Goal: Information Seeking & Learning: Learn about a topic

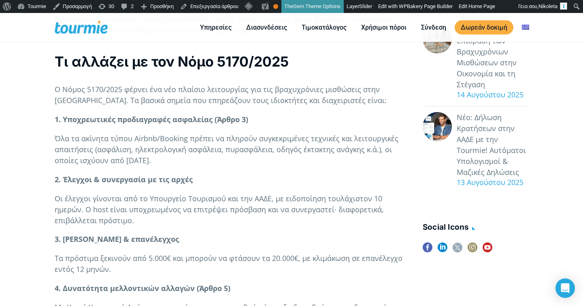
scroll to position [277, 0]
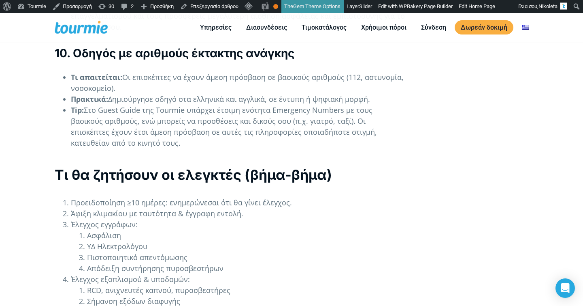
scroll to position [1795, 0]
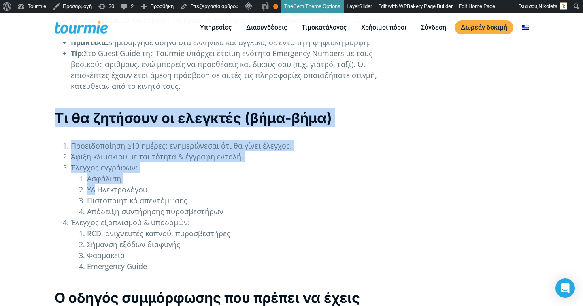
drag, startPoint x: 52, startPoint y: 126, endPoint x: 112, endPoint y: 231, distance: 121.1
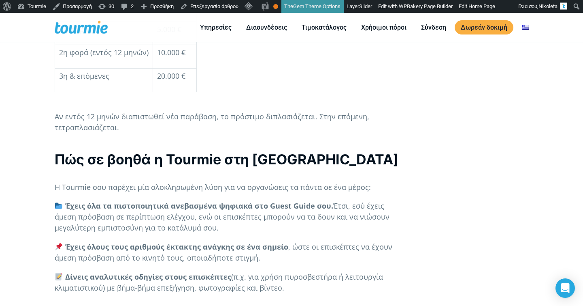
scroll to position [2356, 0]
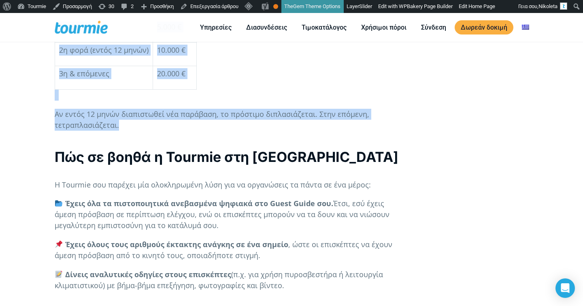
click at [218, 130] on p "Αν εντός 12 μηνών διαπιστωθεί νέα παράβαση, το πρόστιμο διπλασιάζεται. Στην επό…" at bounding box center [230, 120] width 351 height 22
copy div "Τι θα ζητήσουν οι ελεγκτές (βήμα-βήμα) Προειδοποίηση ≥10 ημέρες: ενημερώνεσαι ό…"
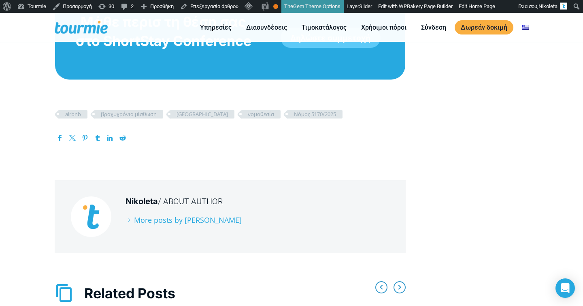
scroll to position [2579, 0]
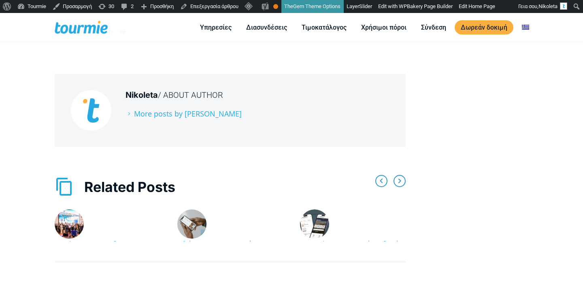
scroll to position [2740, 0]
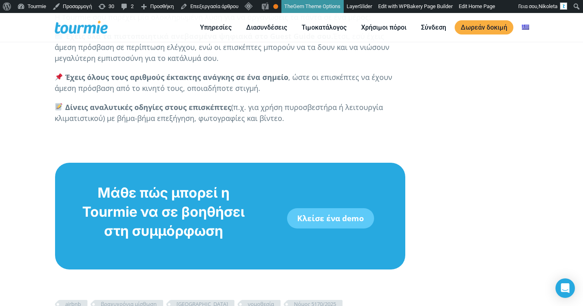
scroll to position [2583, 0]
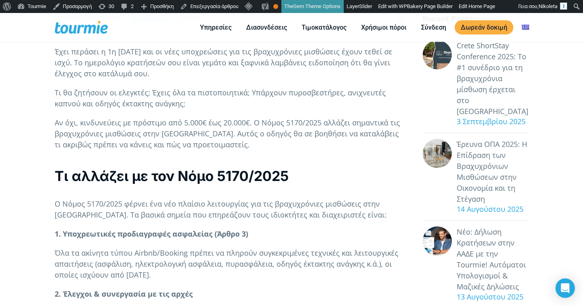
scroll to position [76, 0]
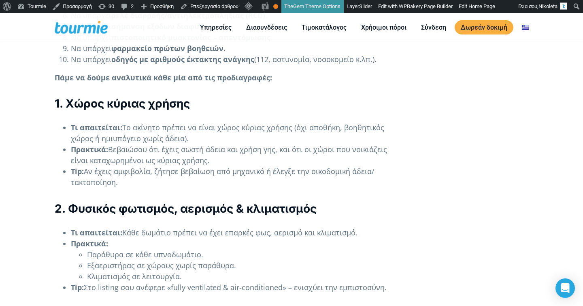
scroll to position [874, 0]
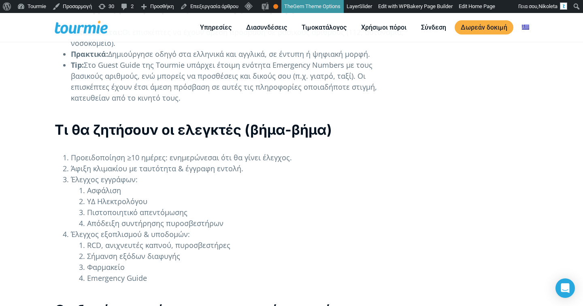
scroll to position [1715, 0]
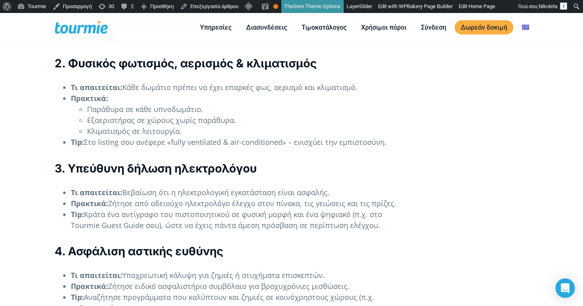
scroll to position [932, 0]
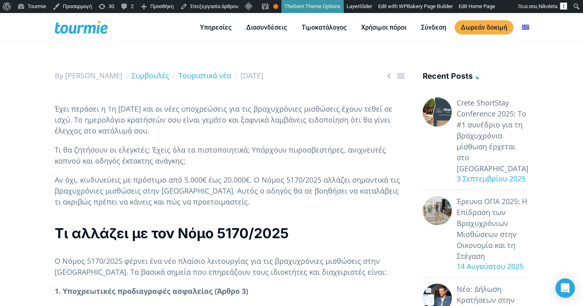
scroll to position [131, 0]
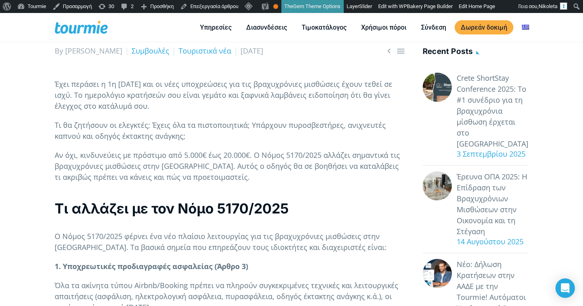
click at [189, 141] on p "Τι θα ζητήσουν οι ελεγκτές; Έχεις όλα τα πιστοποιητικά; Υπάρχουν πυροσβεστήρες,…" at bounding box center [230, 131] width 351 height 22
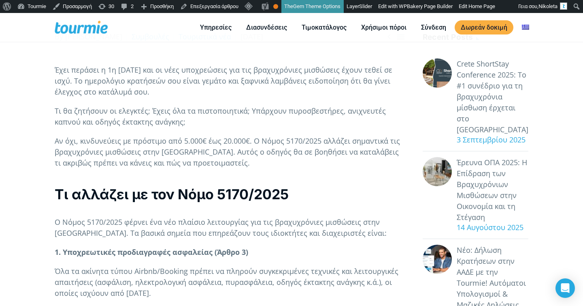
scroll to position [118, 0]
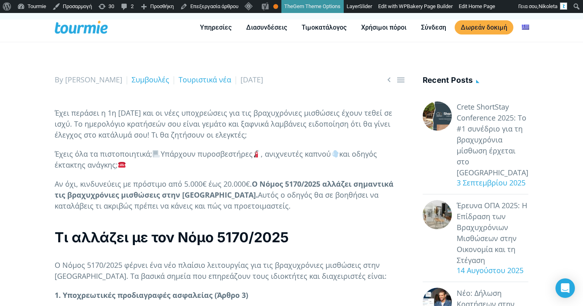
scroll to position [148, 0]
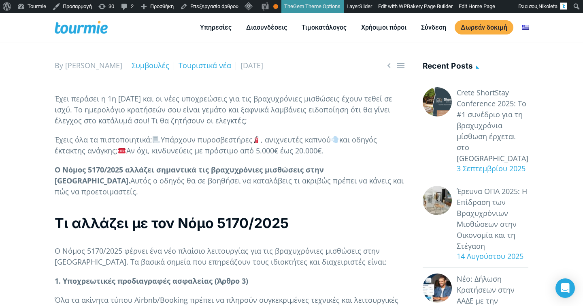
scroll to position [149, 0]
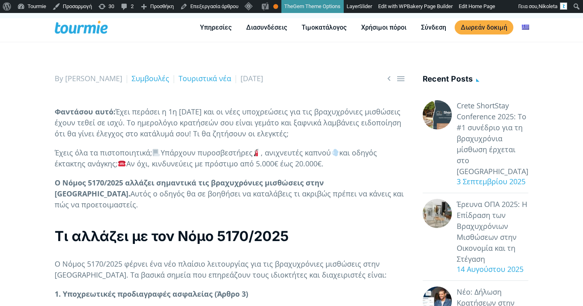
click at [308, 169] on p "Έχεις όλα τα πιστοποιητικά; Υπάρχουν πυροσβεστήρες , ανιχνευτές καπνού και οδηγ…" at bounding box center [230, 158] width 351 height 22
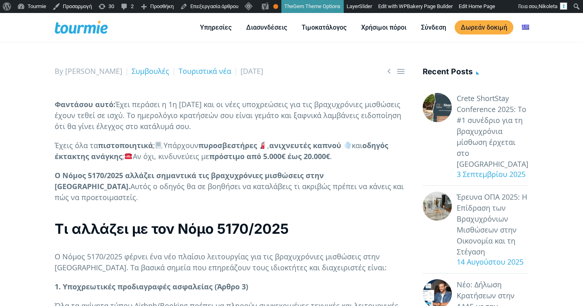
scroll to position [153, 0]
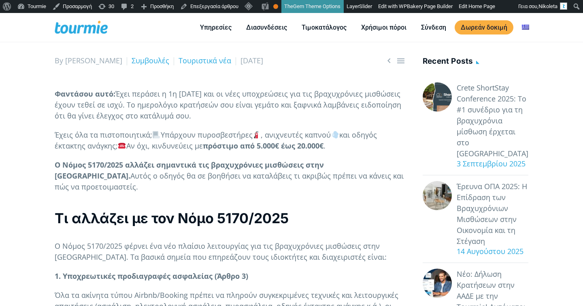
scroll to position [121, 0]
click at [292, 220] on h2 "Τι αλλάζει με τον Νόμο 5170/2025" at bounding box center [230, 217] width 351 height 19
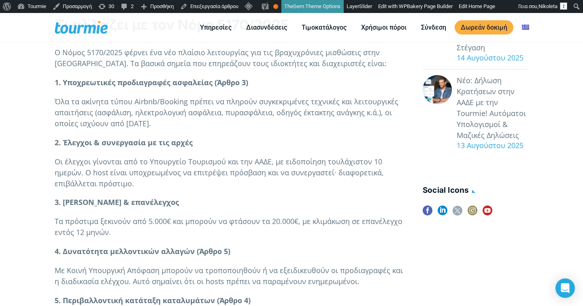
scroll to position [316, 0]
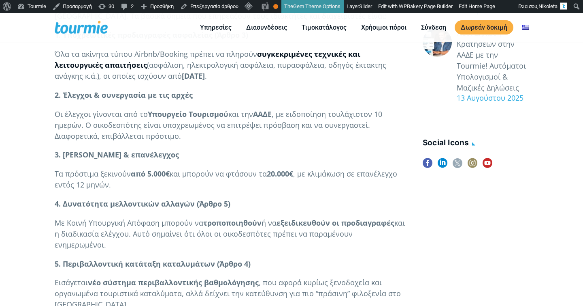
scroll to position [362, 0]
click at [270, 68] on strong "συγκεκριμένες τεχνικές και λειτουργικές απαιτήσεις" at bounding box center [208, 59] width 306 height 21
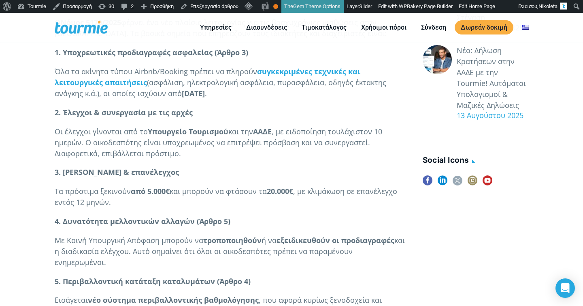
scroll to position [342, 0]
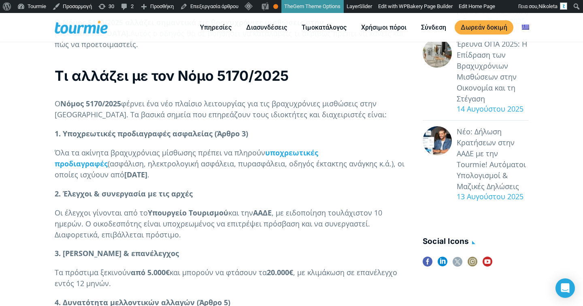
scroll to position [315, 0]
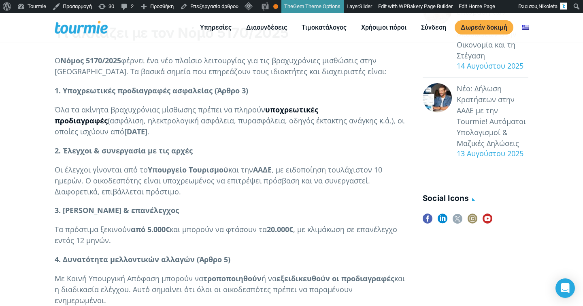
click at [285, 117] on strong "υποχρεωτικές προδιαγραφές" at bounding box center [187, 115] width 264 height 21
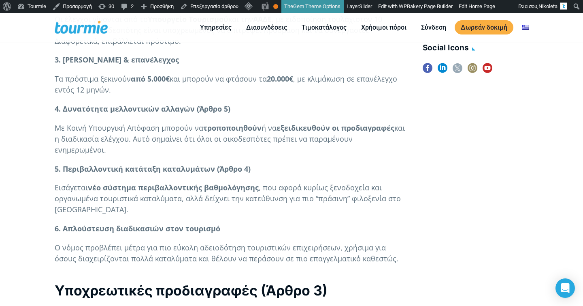
scroll to position [486, 0]
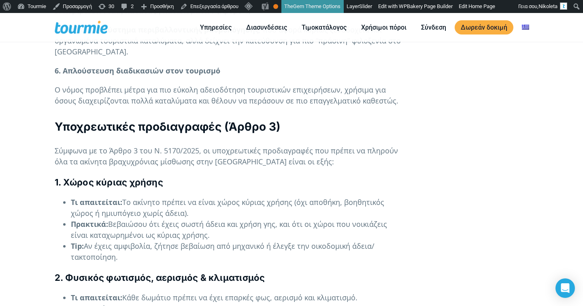
scroll to position [695, 0]
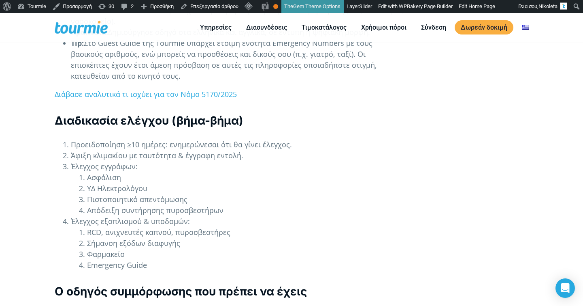
scroll to position [1591, 0]
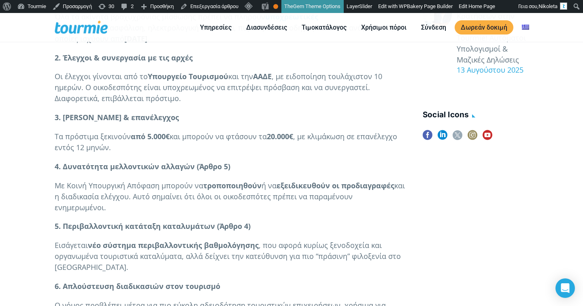
checkbox input "true"
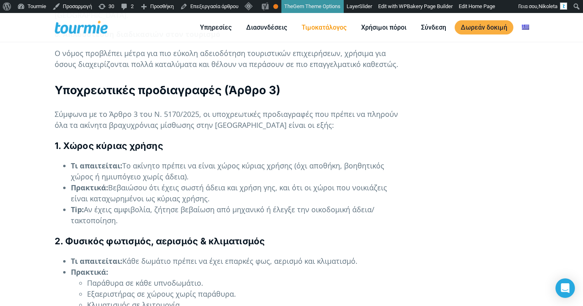
scroll to position [635, 0]
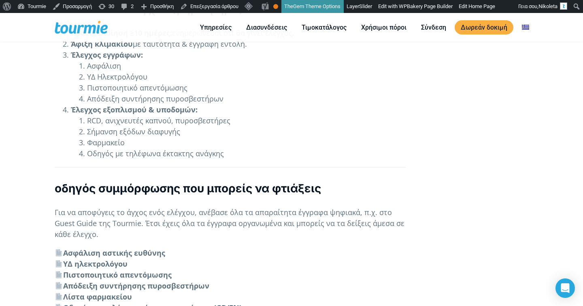
scroll to position [1731, 0]
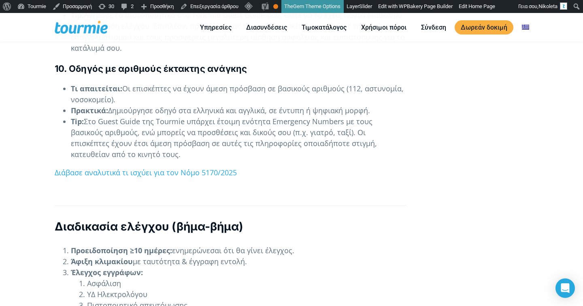
scroll to position [1703, 0]
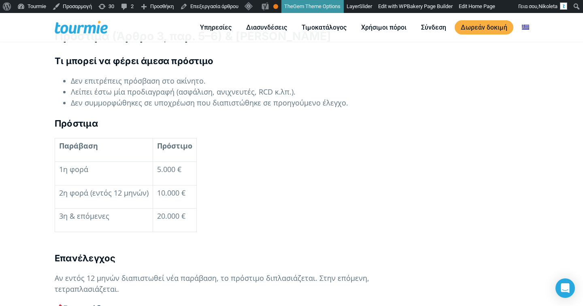
scroll to position [2062, 0]
